Goal: Find contact information: Obtain details needed to contact an individual or organization

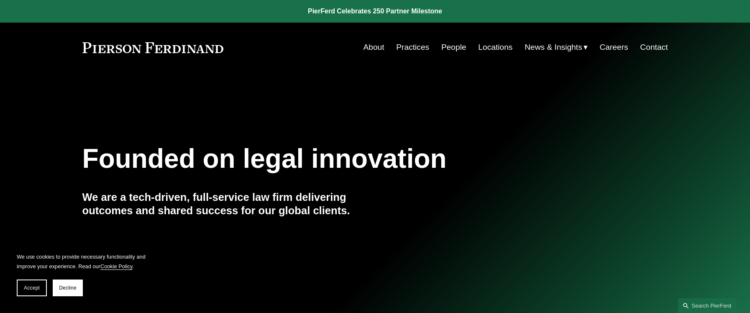
click at [450, 39] on link "People" at bounding box center [453, 47] width 25 height 16
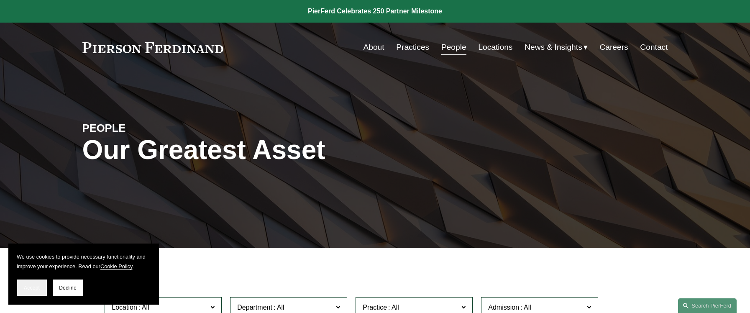
click at [29, 295] on button "Accept" at bounding box center [32, 287] width 30 height 17
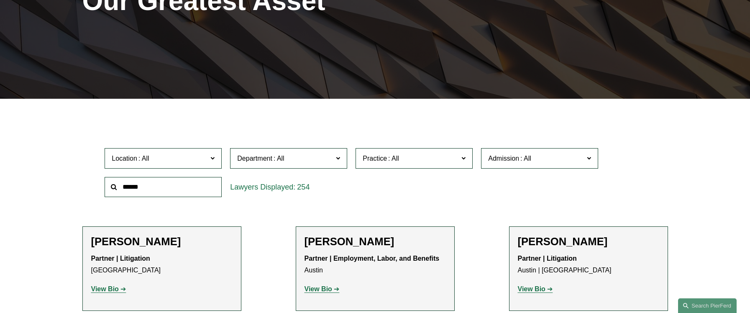
scroll to position [177, 0]
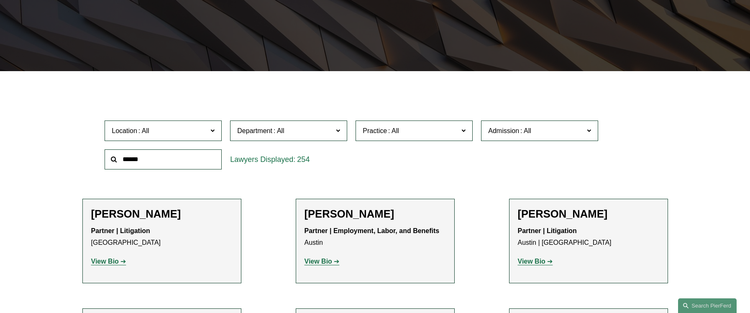
click at [183, 140] on label "Location" at bounding box center [163, 130] width 117 height 20
click at [0, 0] on link "[GEOGRAPHIC_DATA]" at bounding box center [0, 0] width 0 height 0
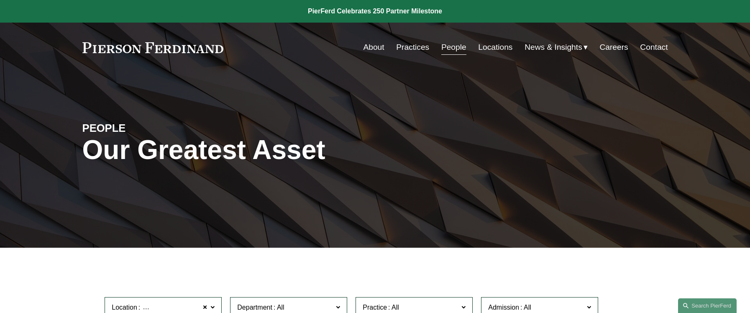
drag, startPoint x: 237, startPoint y: 45, endPoint x: 69, endPoint y: 53, distance: 168.3
click at [69, 53] on div "Skip to Content About Practices People Locations" at bounding box center [375, 47] width 750 height 49
click at [306, 135] on h1 "Our Greatest Asset" at bounding box center [277, 150] width 390 height 31
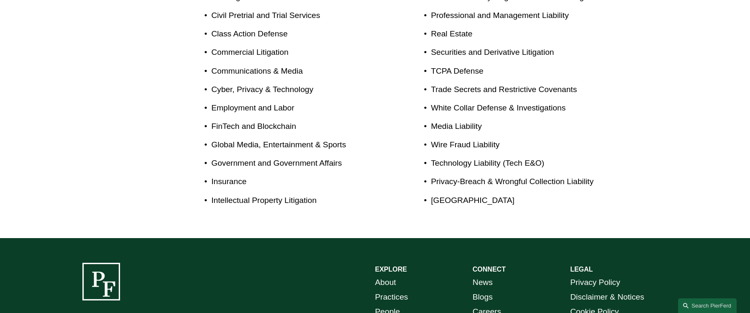
scroll to position [699, 0]
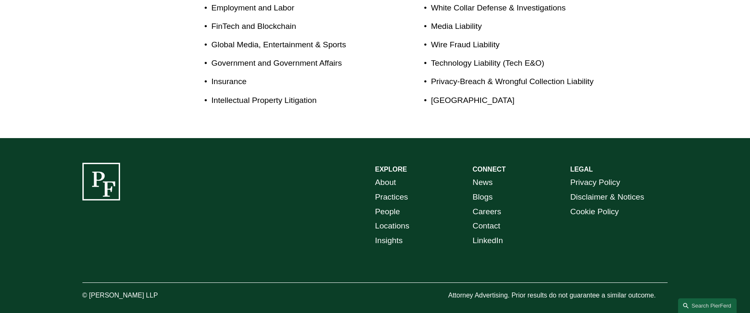
click at [389, 219] on link "Locations" at bounding box center [392, 226] width 34 height 15
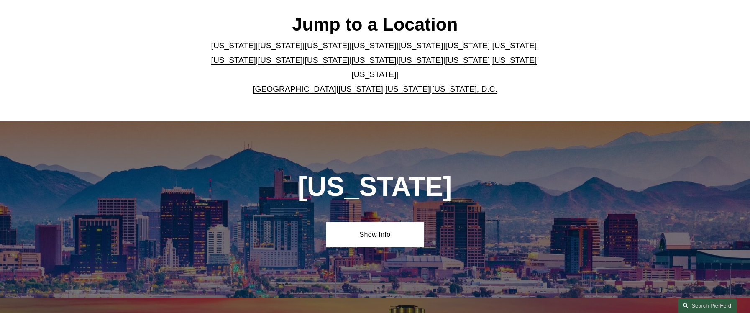
click at [398, 49] on link "[US_STATE]" at bounding box center [420, 45] width 45 height 9
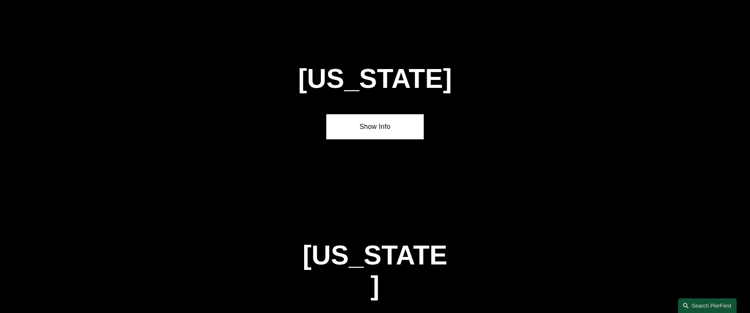
scroll to position [1077, 0]
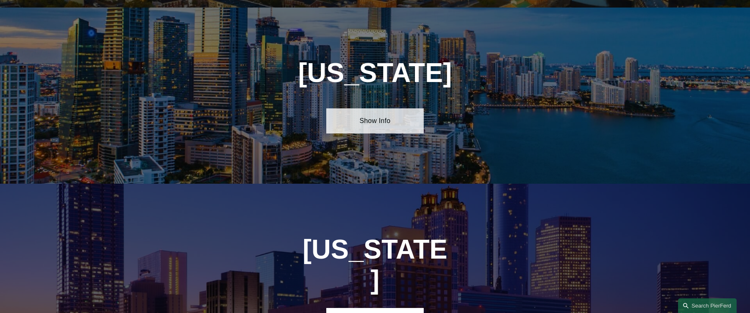
click at [381, 113] on link "Show Info" at bounding box center [374, 120] width 97 height 25
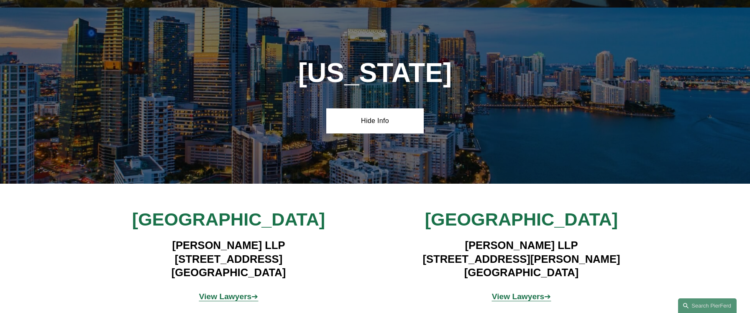
drag, startPoint x: 149, startPoint y: 251, endPoint x: 246, endPoint y: 248, distance: 97.1
click at [246, 248] on h4 "Pierson Ferdinand LLP 333 SE 2nd Avenue, Suite 2000 Miami, FL 33131" at bounding box center [229, 258] width 244 height 41
copy h4 "333 SE 2nd Avenue"
